Goal: Task Accomplishment & Management: Use online tool/utility

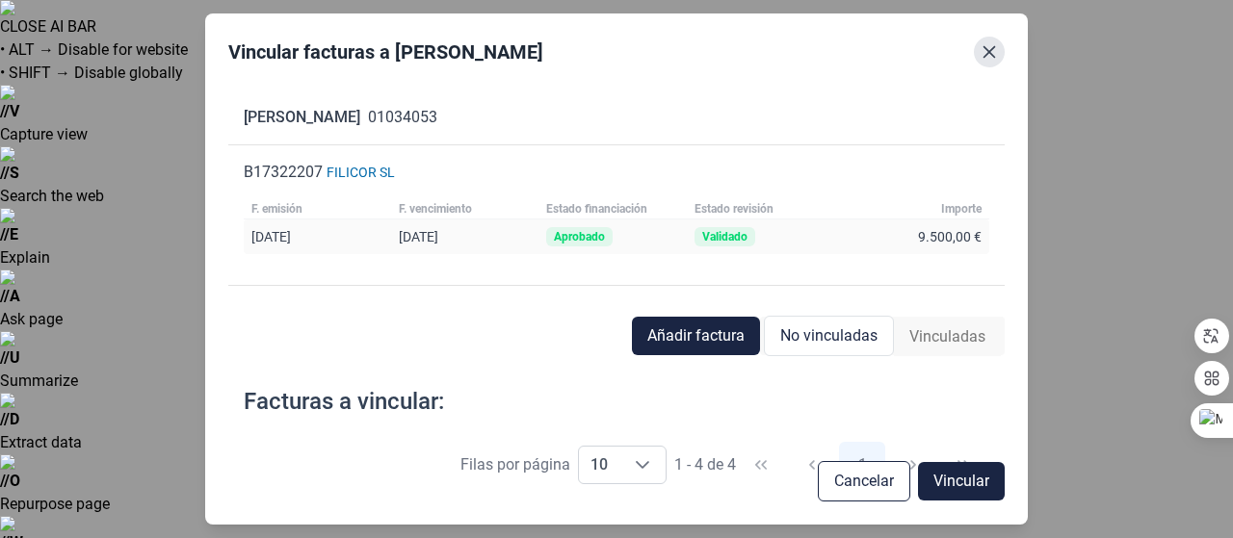
click at [990, 62] on button "Close" at bounding box center [989, 52] width 31 height 31
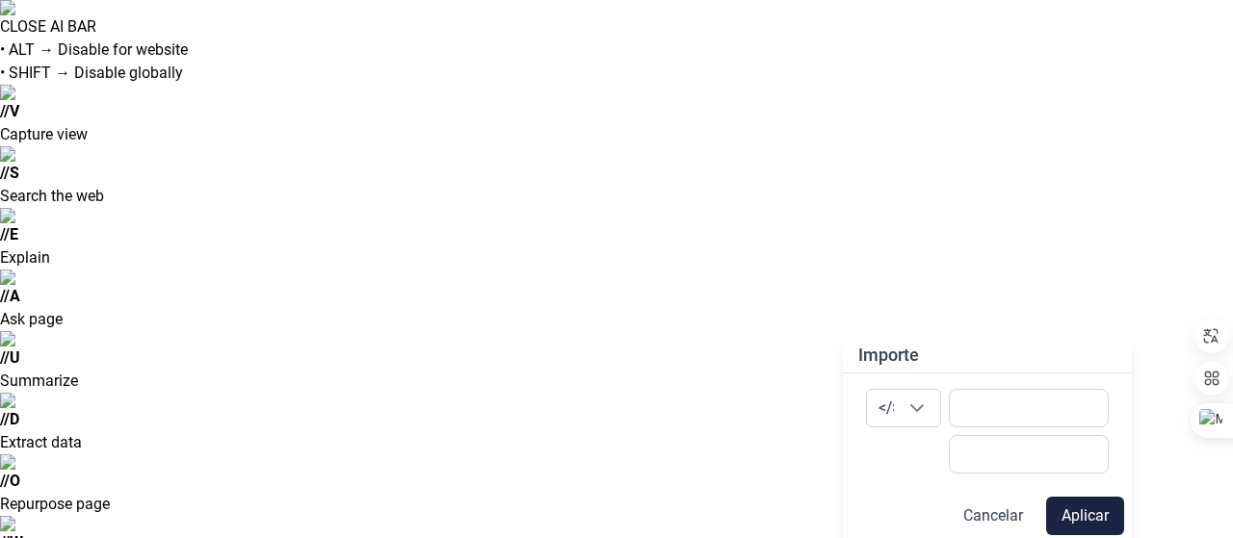
type input "0,00 €"
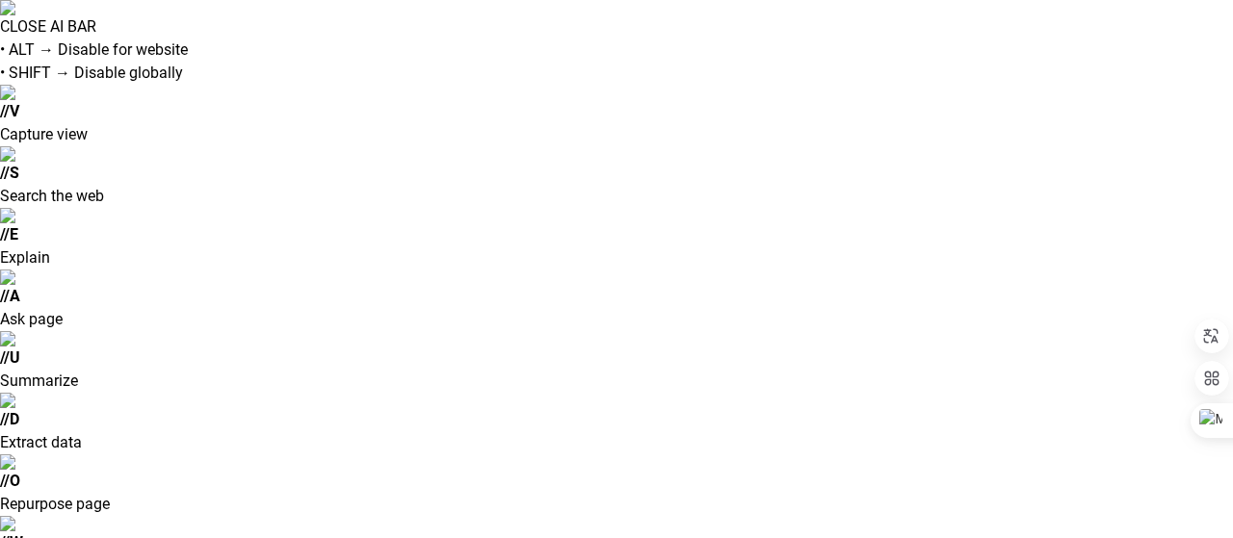
scroll to position [19, 0]
